Goal: Task Accomplishment & Management: Use online tool/utility

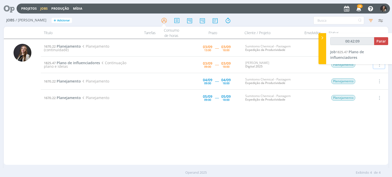
type input "00:42:10"
click at [381, 41] on span "Parar" at bounding box center [380, 41] width 9 height 5
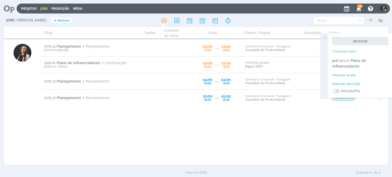
click at [192, 139] on div "1670.22 Planejamento Planejamento (continuidade) [DATE] 13:00 ----- [DATE] 18:0…" at bounding box center [214, 102] width 347 height 124
click at [326, 40] on icon at bounding box center [324, 38] width 9 height 10
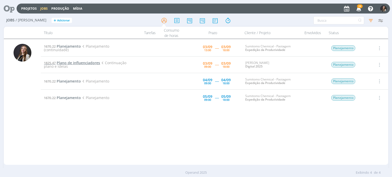
click at [80, 62] on span "Plano de influenciadores" at bounding box center [78, 62] width 43 height 5
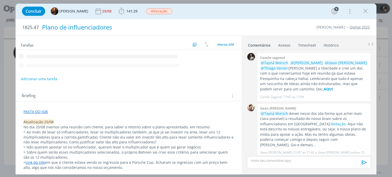
scroll to position [202, 0]
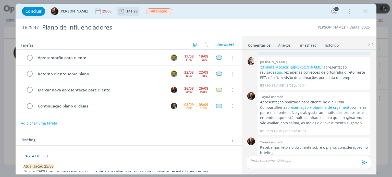
click at [126, 11] on span "141:29" at bounding box center [131, 11] width 11 height 5
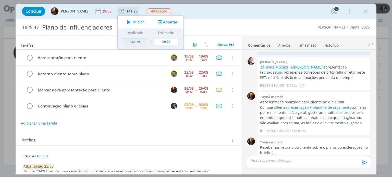
scroll to position [15, 0]
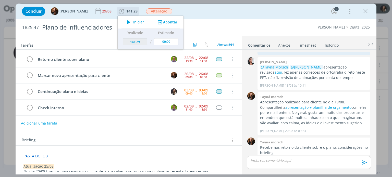
click at [133, 23] on span "Iniciar" at bounding box center [138, 22] width 11 height 4
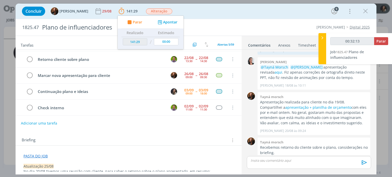
type input "00:32:14"
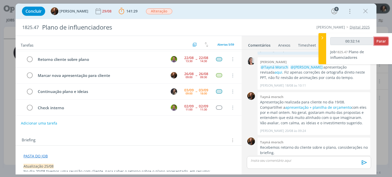
click at [378, 41] on span "Parar" at bounding box center [380, 41] width 9 height 5
